Goal: Information Seeking & Learning: Check status

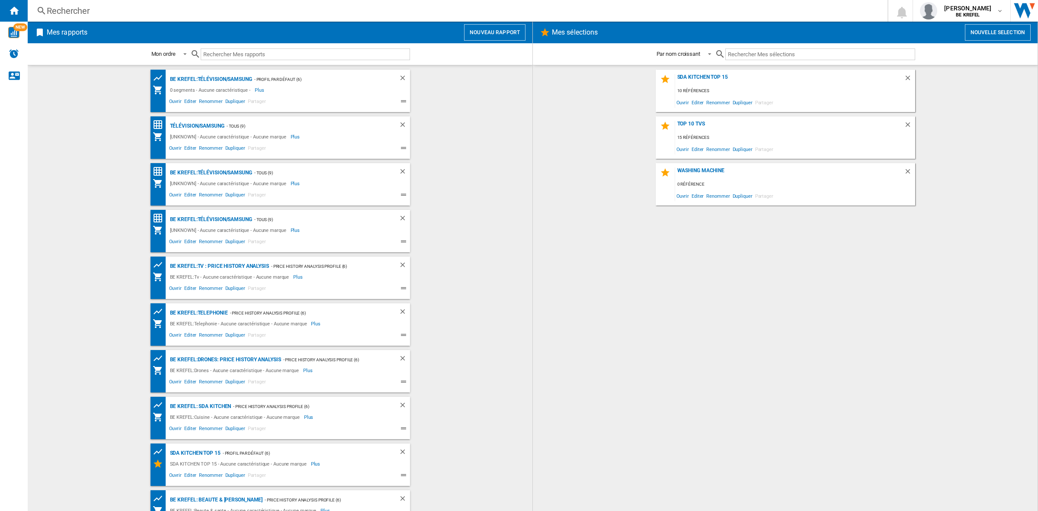
click at [78, 10] on div "Rechercher" at bounding box center [456, 11] width 818 height 12
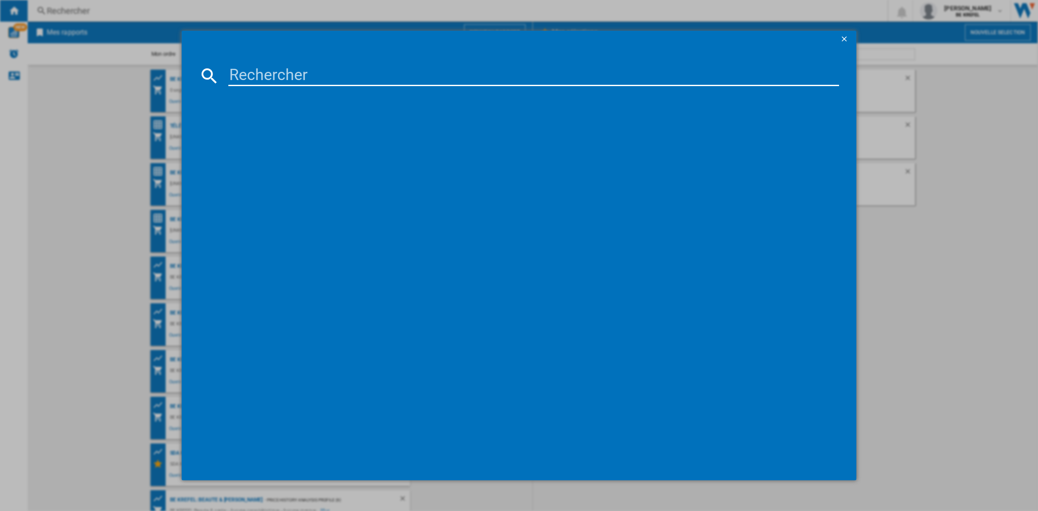
click at [243, 73] on input at bounding box center [533, 75] width 610 height 21
drag, startPoint x: 245, startPoint y: 70, endPoint x: 249, endPoint y: 70, distance: 4.3
click at [245, 70] on input "505198" at bounding box center [533, 75] width 610 height 21
type input "595198"
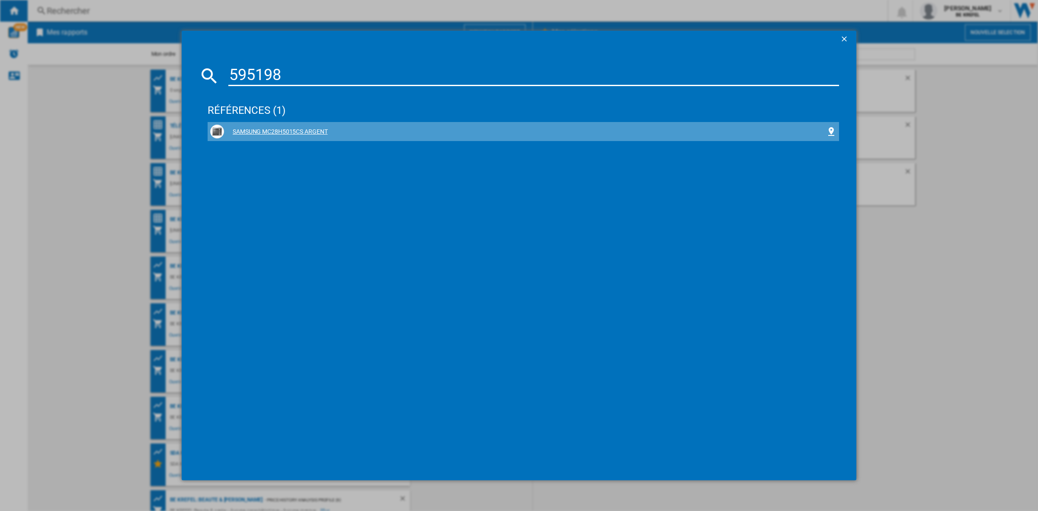
click at [275, 129] on div "SAMSUNG MC28H5015CS ARGENT" at bounding box center [525, 132] width 602 height 9
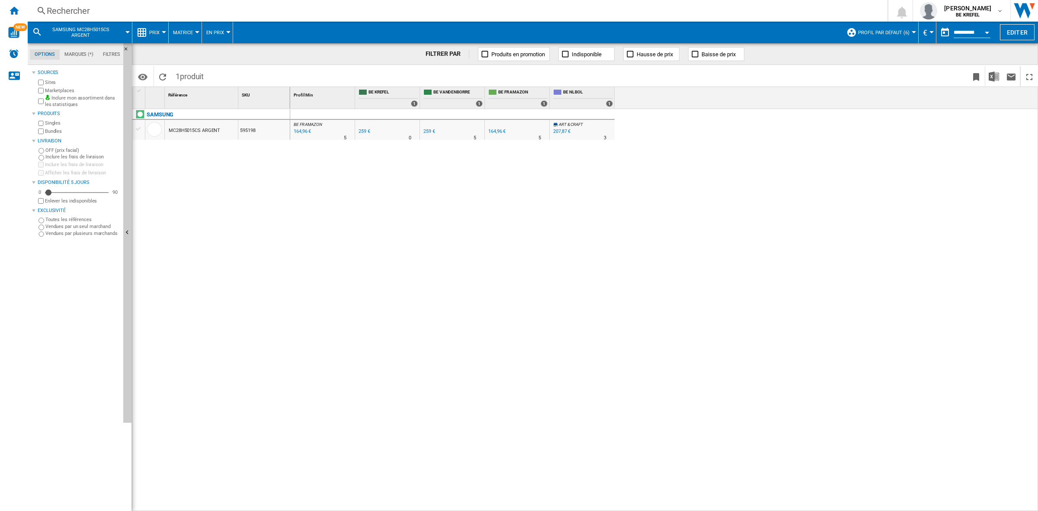
click at [163, 29] on button "Prix" at bounding box center [156, 33] width 15 height 22
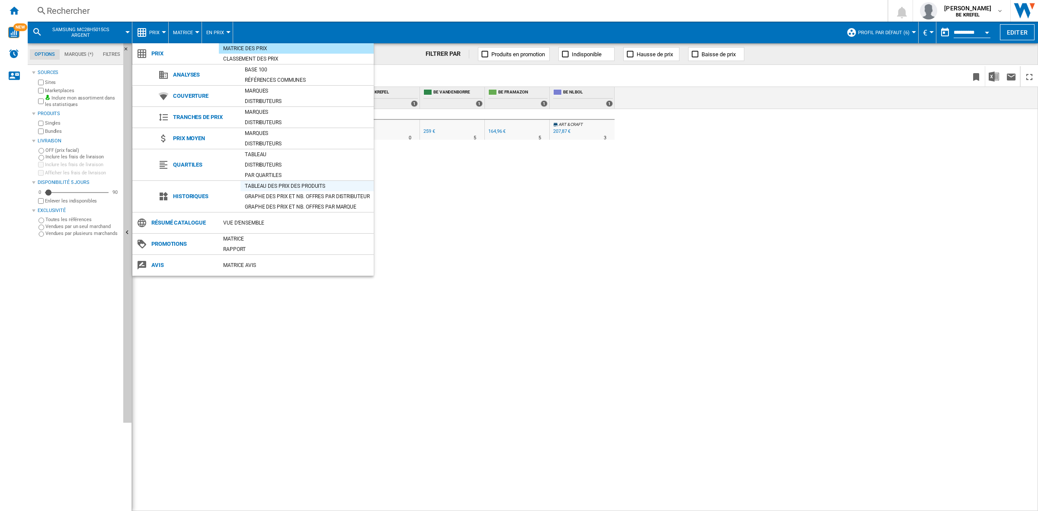
click at [273, 185] on div "Tableau des prix des produits" at bounding box center [306, 186] width 133 height 9
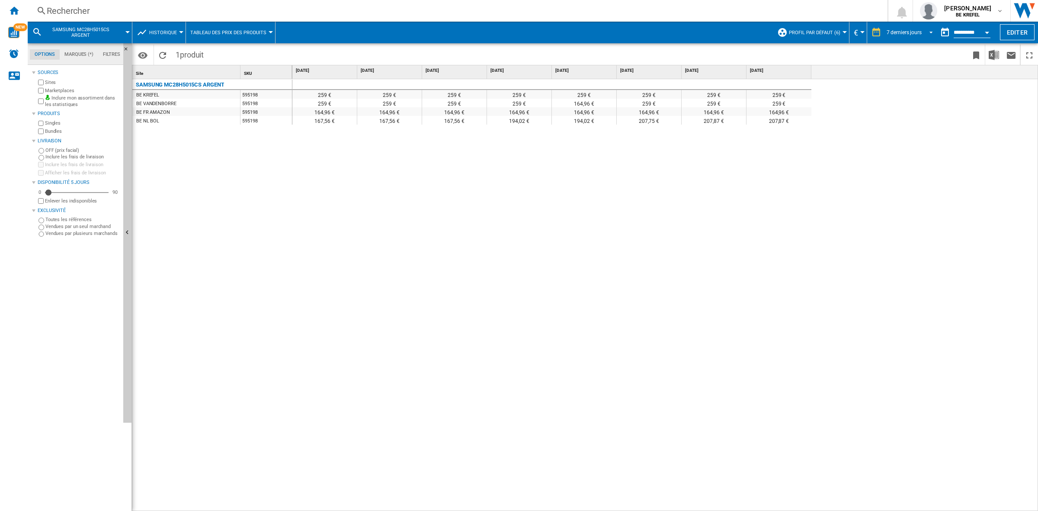
click at [929, 33] on span "REPORTS.WIZARD.STEPS.REPORT.STEPS.REPORT_OPTIONS.PERIOD: 7 derniers jours" at bounding box center [928, 32] width 10 height 8
click at [904, 94] on div "4 dernières semaines" at bounding box center [907, 97] width 48 height 7
